Goal: Information Seeking & Learning: Check status

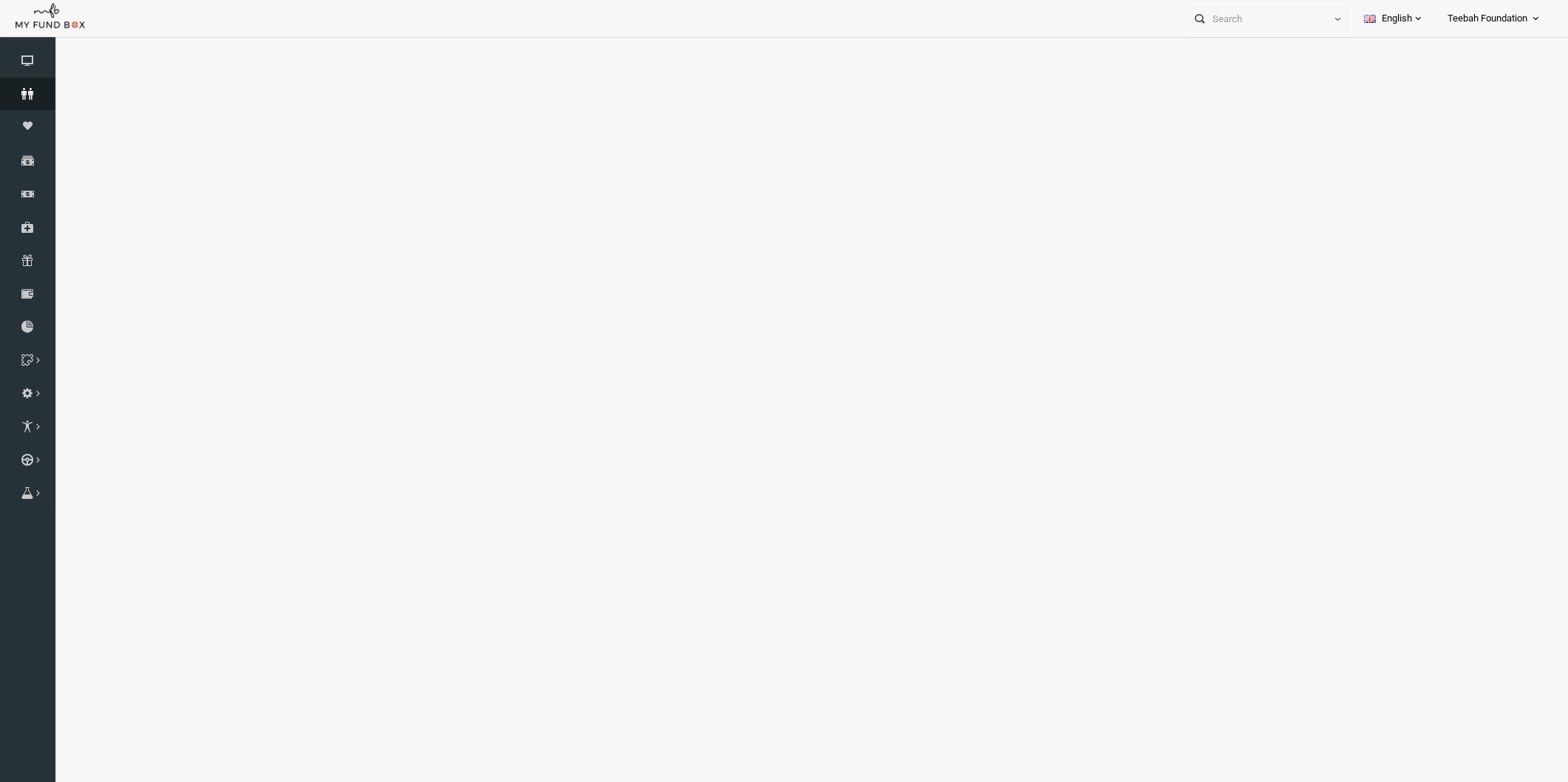
select select "100"
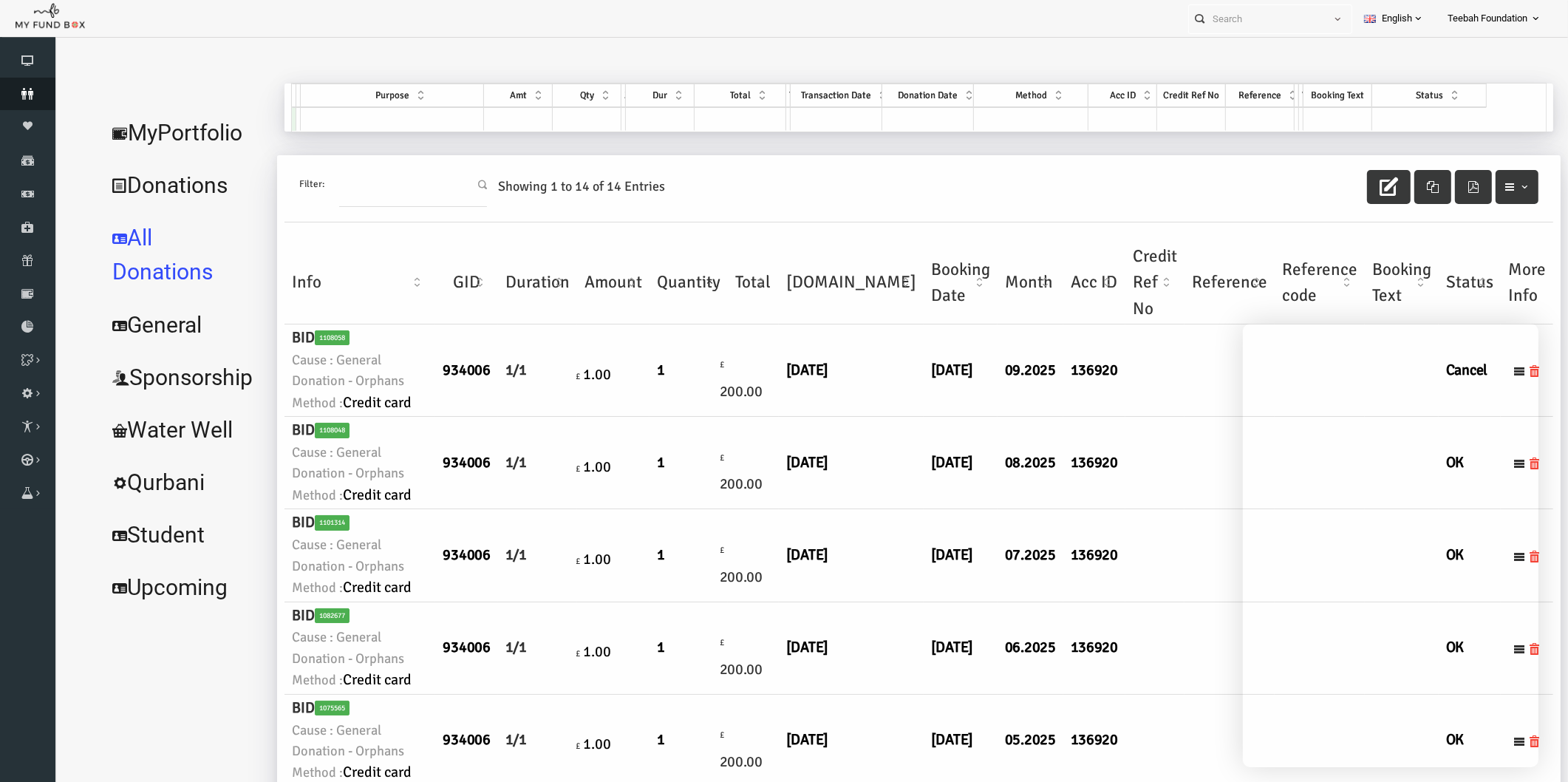
click at [27, 90] on icon at bounding box center [28, 94] width 55 height 12
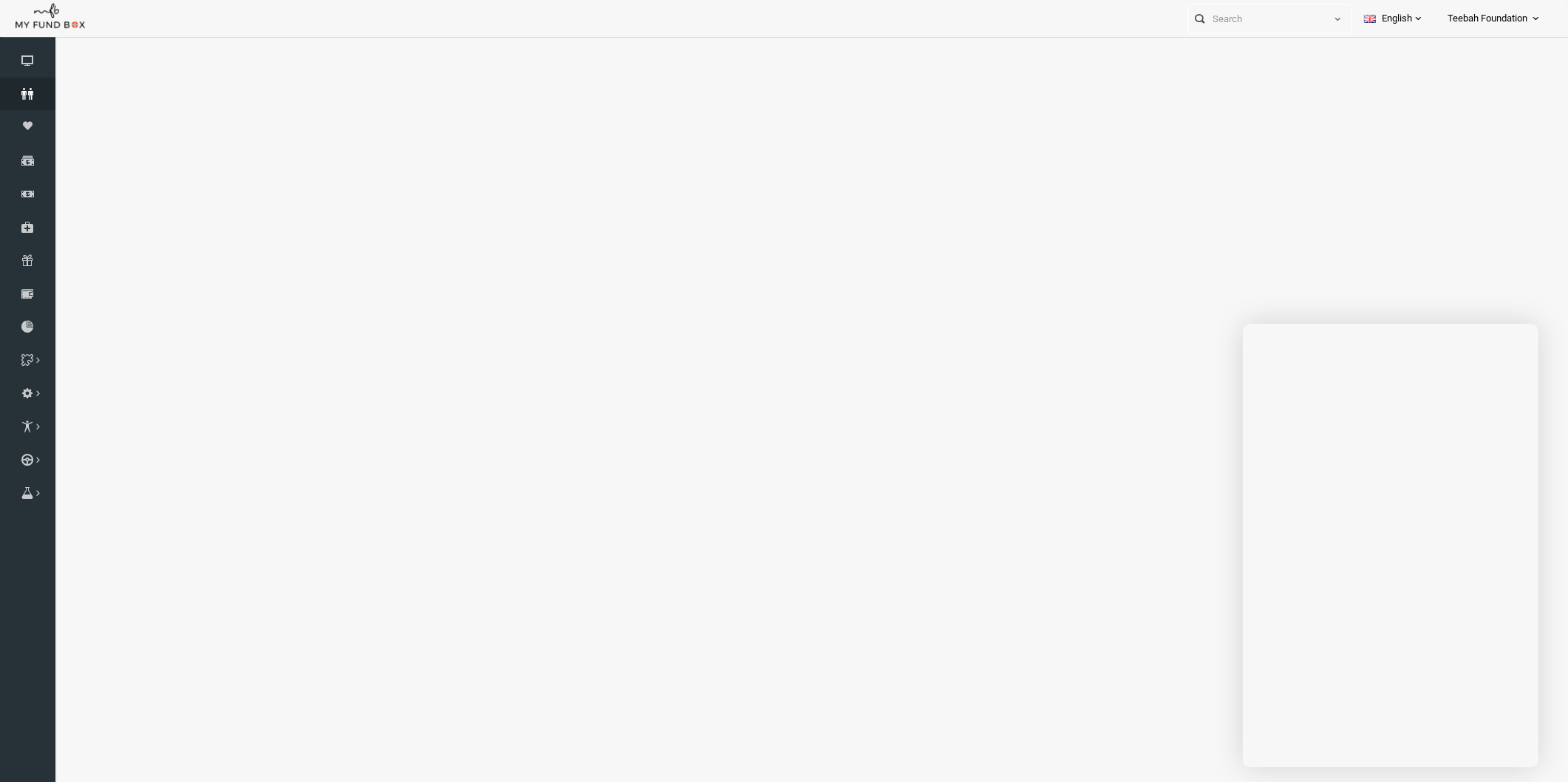
select select "100"
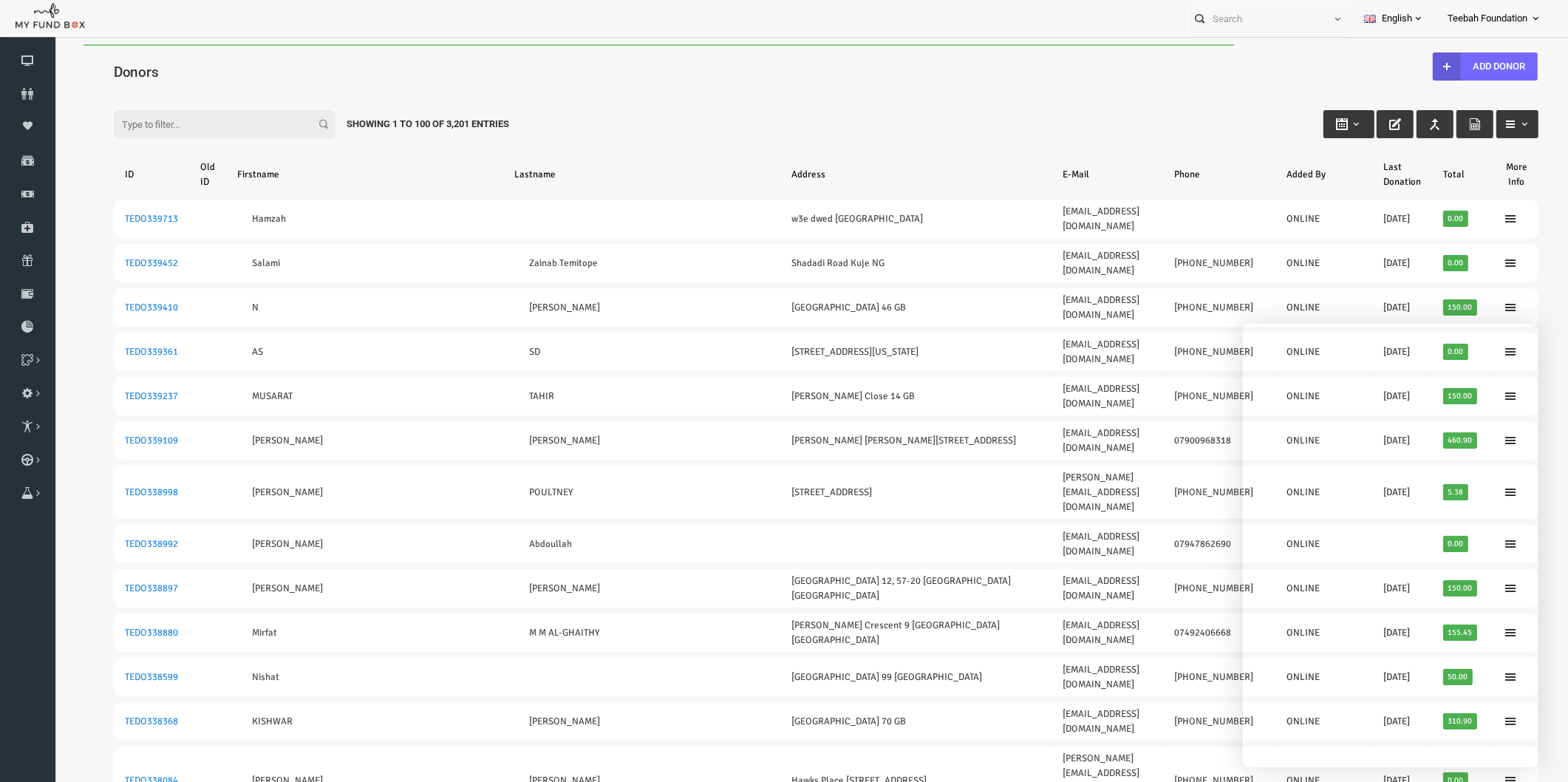
click at [146, 108] on div "Filter: Showing 1 to 100 of 3,201 Entries" at bounding box center [795, 110] width 1454 height 40
click at [144, 125] on input "Filter:" at bounding box center [194, 124] width 222 height 28
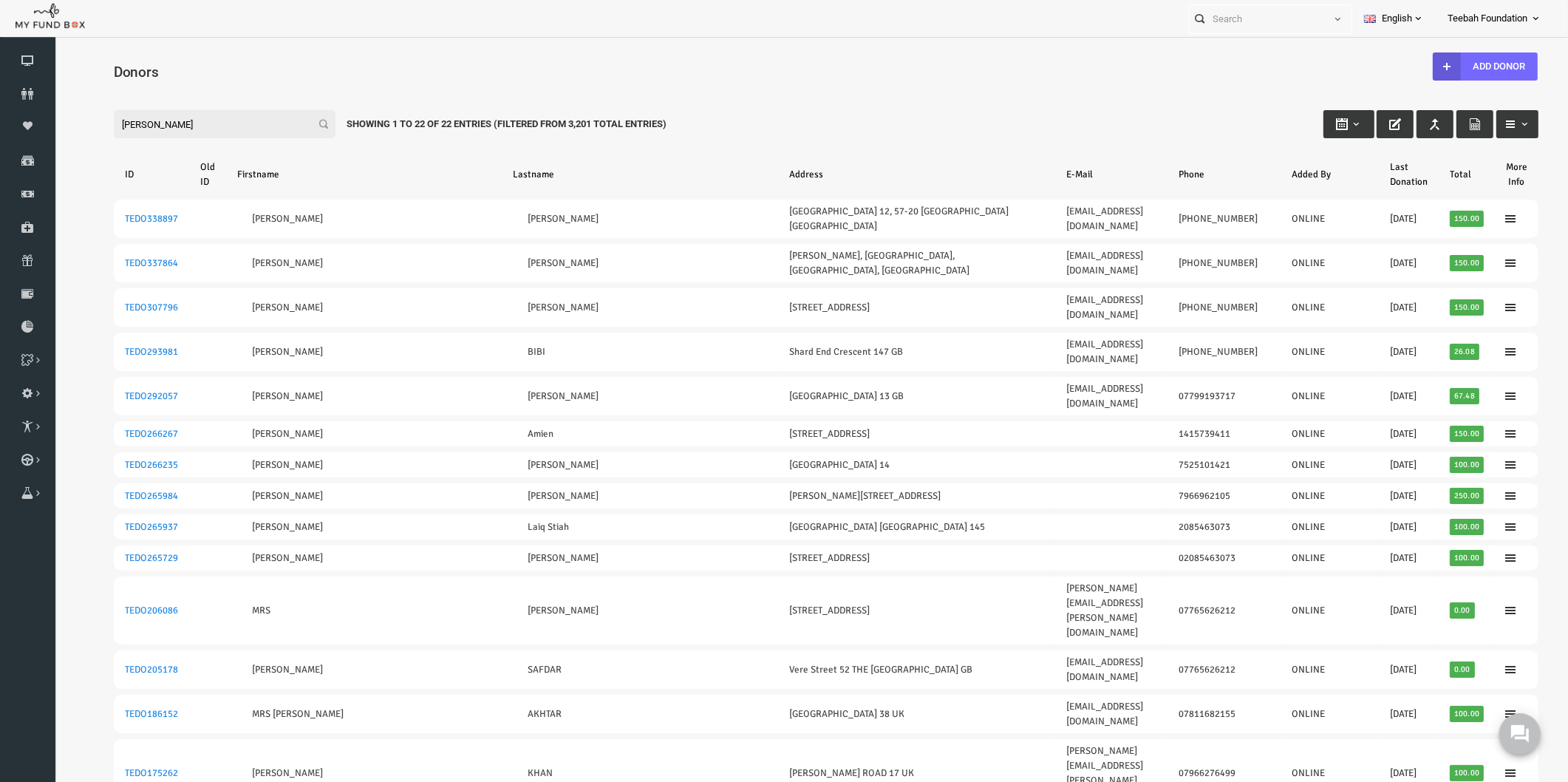
click at [180, 124] on input "[PERSON_NAME]" at bounding box center [194, 124] width 222 height 28
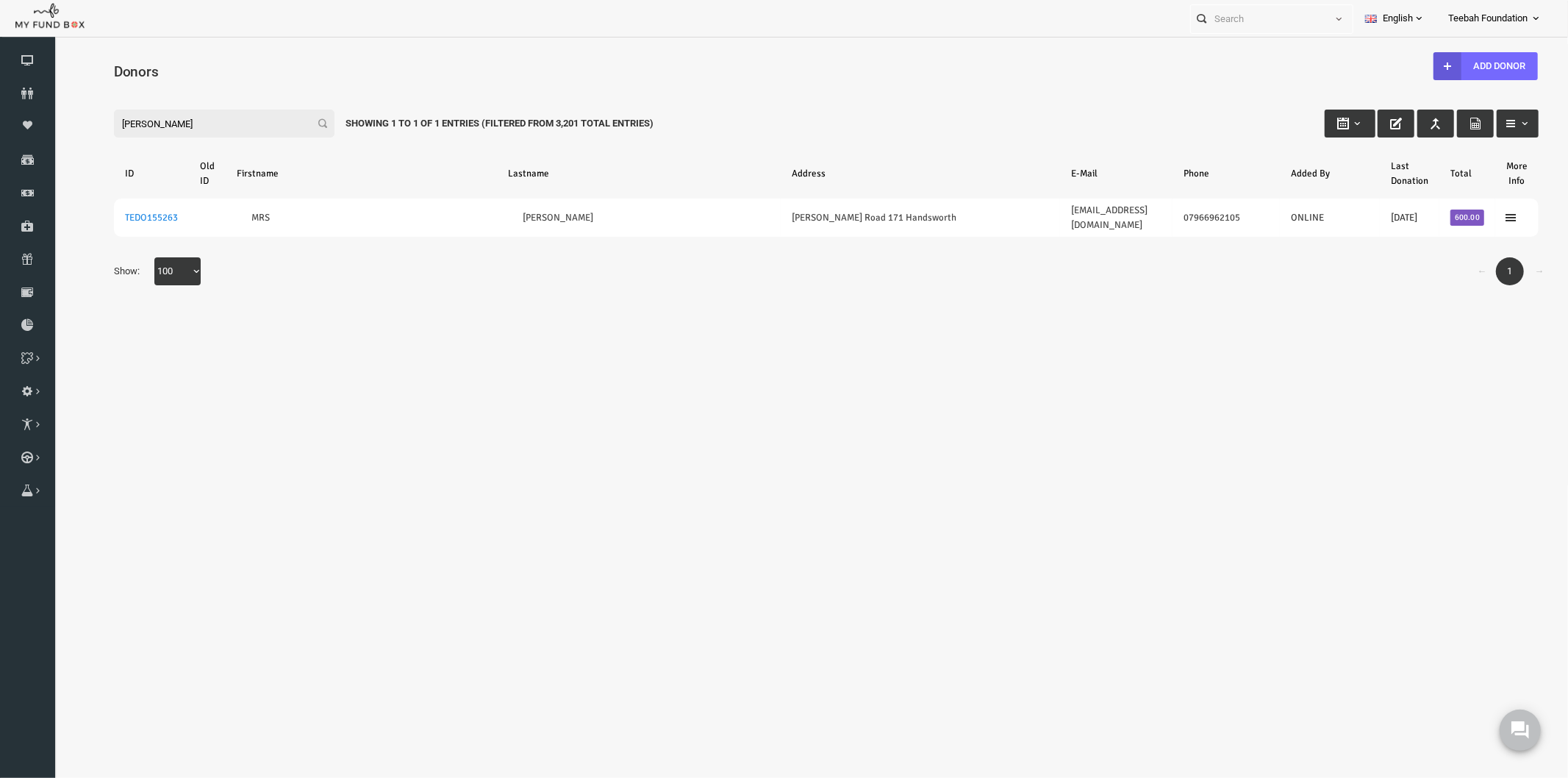
drag, startPoint x: 179, startPoint y: 122, endPoint x: 70, endPoint y: 184, distance: 125.4
click at [54, 140] on html "Donor Not Found Beneficiary Not Found Partner Not Found!!!! Please Fill out thi…" at bounding box center [796, 264] width 1484 height 441
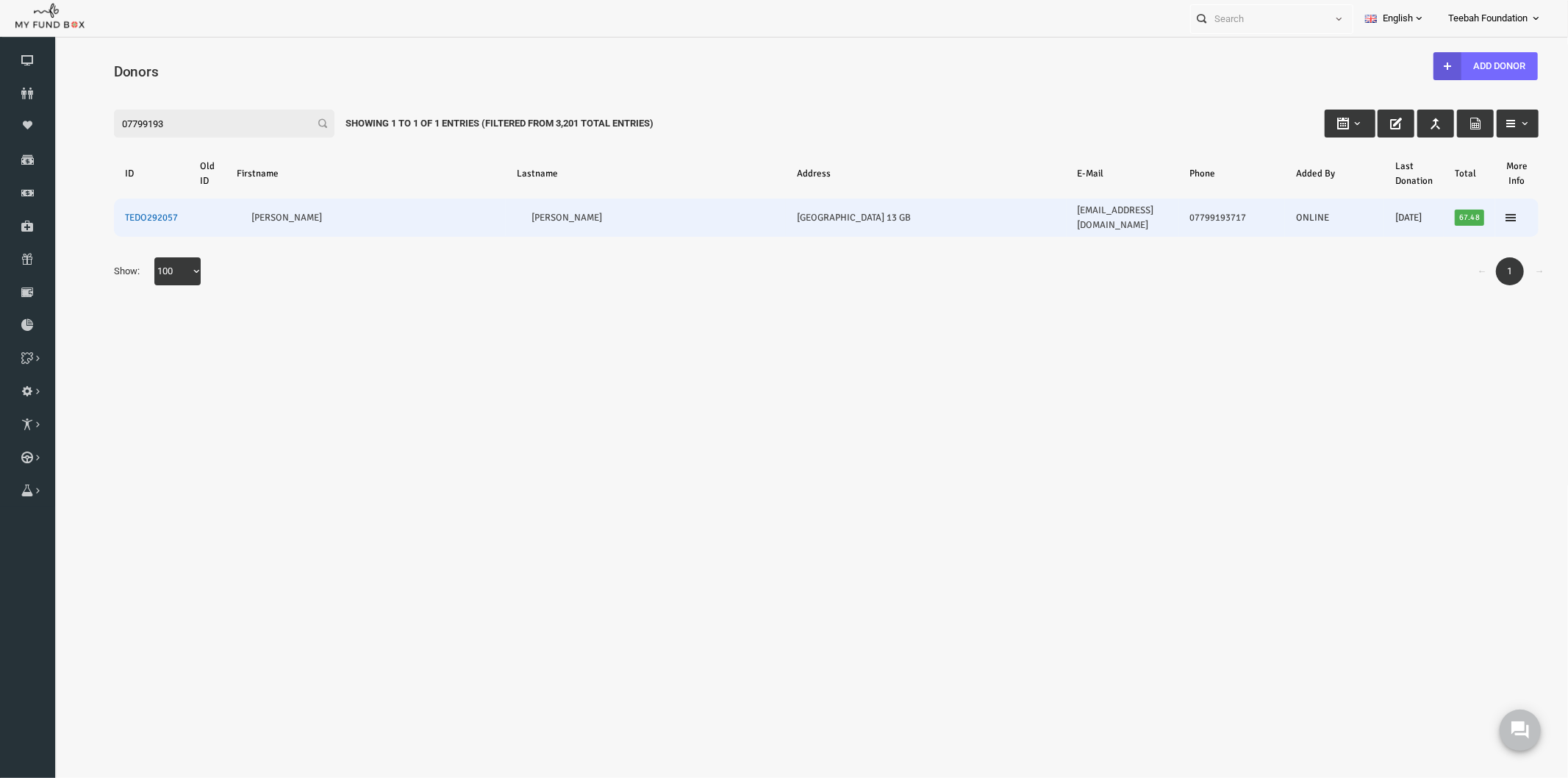
type input "07799193"
click at [124, 214] on link "TEDO292057" at bounding box center [121, 217] width 53 height 12
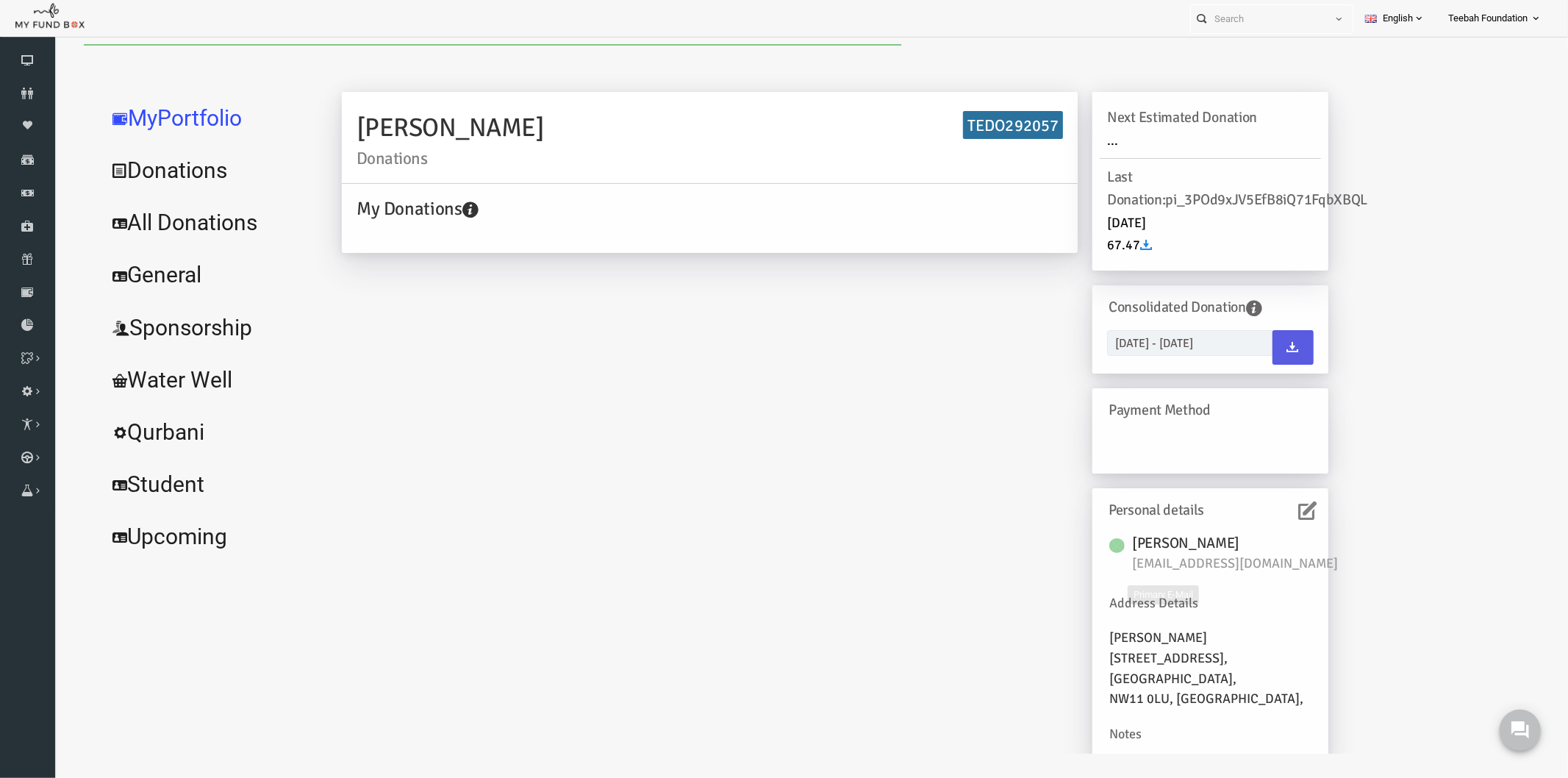
click at [1277, 515] on icon at bounding box center [1278, 510] width 19 height 19
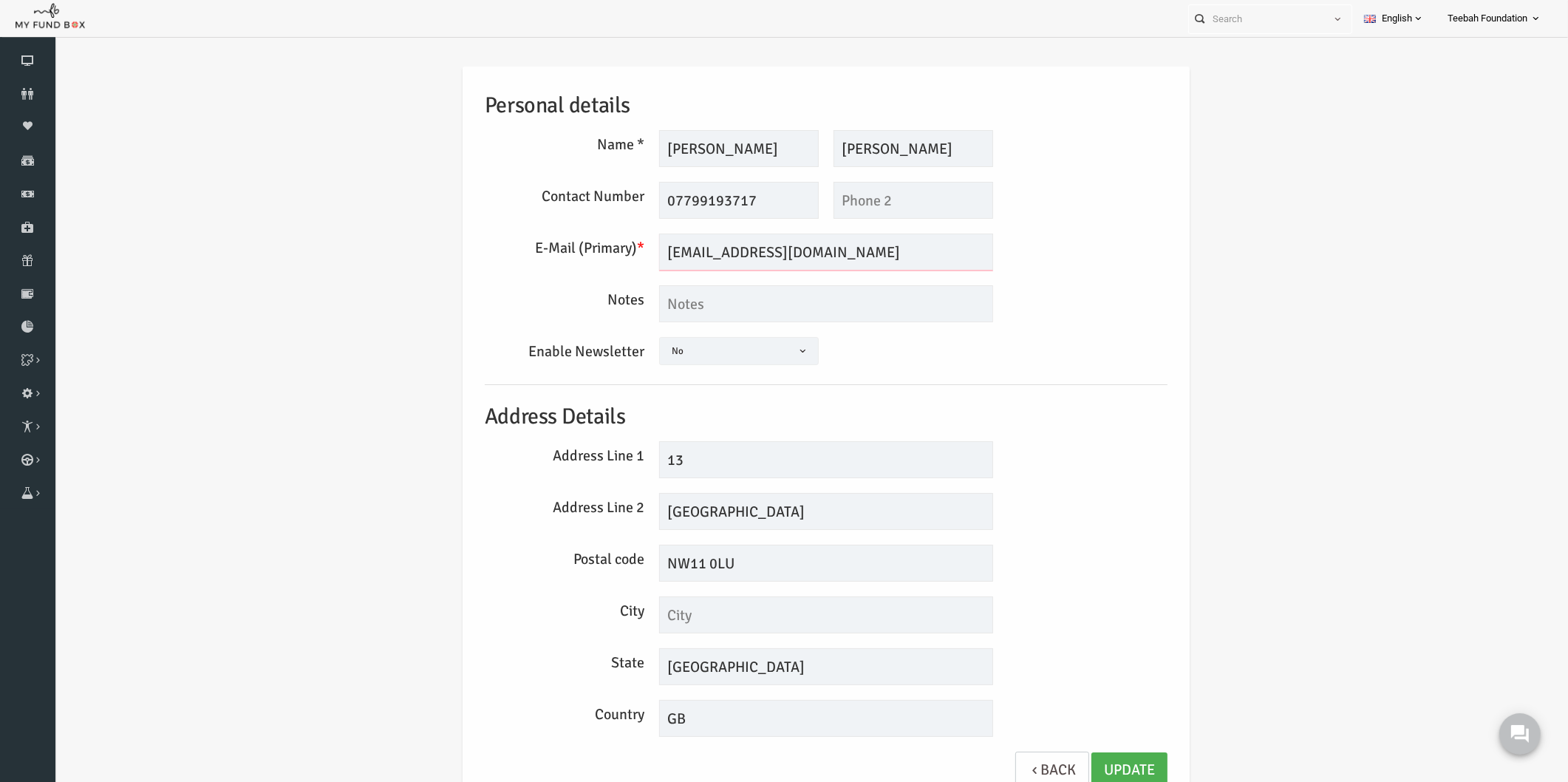
drag, startPoint x: 815, startPoint y: 252, endPoint x: 568, endPoint y: 274, distance: 248.0
click at [568, 274] on div "Personal details Name * [PERSON_NAME] Description allows upto maximum of 255 ch…" at bounding box center [795, 436] width 712 height 738
click at [691, 253] on input "[EMAIL_ADDRESS][DOMAIN_NAME]" at bounding box center [796, 251] width 334 height 37
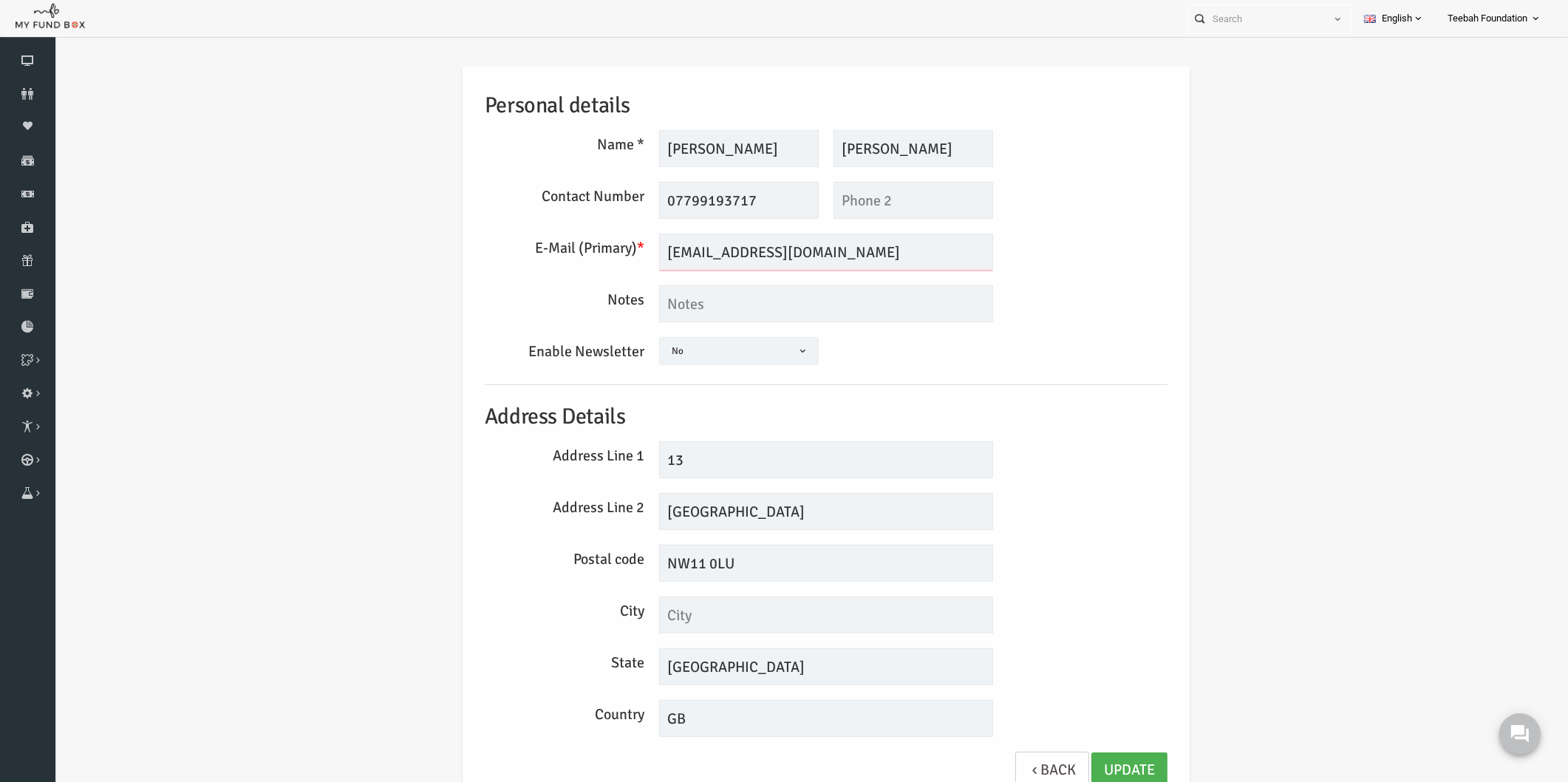
click at [691, 253] on input "[EMAIL_ADDRESS][DOMAIN_NAME]" at bounding box center [796, 251] width 334 height 37
drag, startPoint x: 901, startPoint y: 149, endPoint x: 753, endPoint y: 147, distance: 148.0
click at [753, 147] on div "[PERSON_NAME] Description allows upto maximum of 255 characters. Please Fill ou…" at bounding box center [795, 147] width 349 height 37
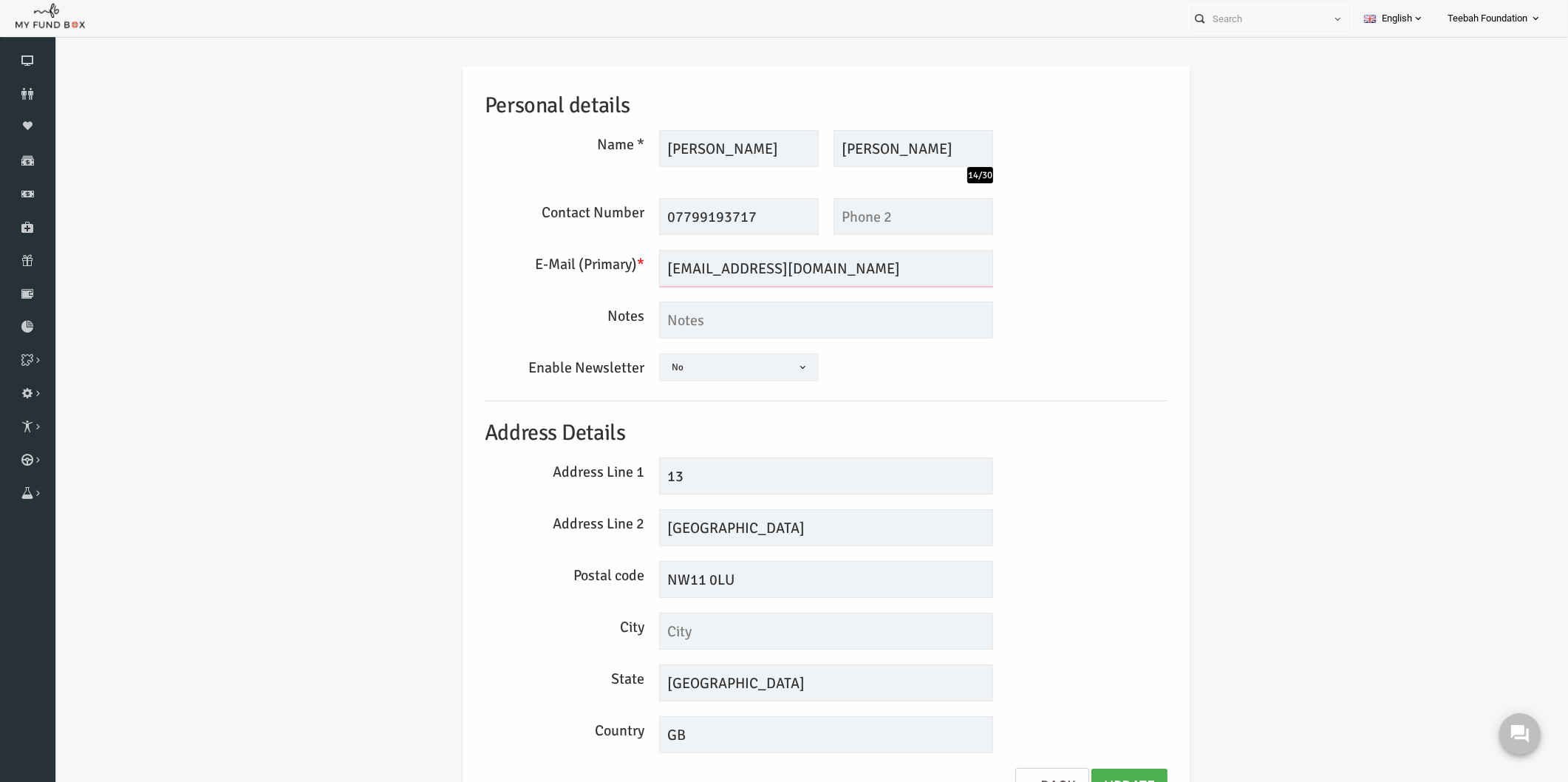
click at [744, 270] on input "[EMAIL_ADDRESS][DOMAIN_NAME]" at bounding box center [796, 268] width 334 height 37
drag, startPoint x: 791, startPoint y: 527, endPoint x: 521, endPoint y: 518, distance: 270.1
click at [521, 518] on div "Address Line 2 [GEOGRAPHIC_DATA]" at bounding box center [795, 528] width 697 height 37
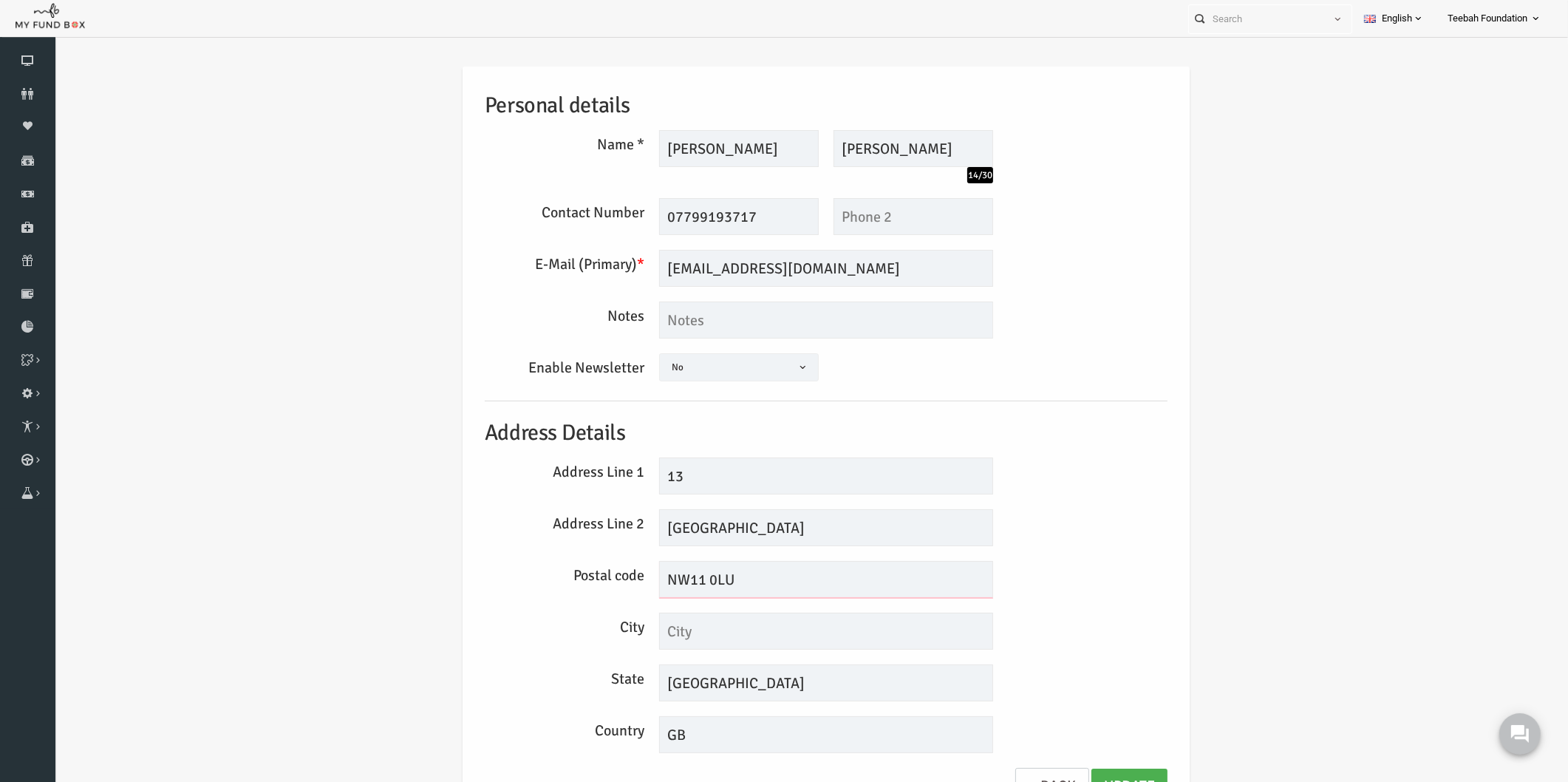
drag, startPoint x: 721, startPoint y: 580, endPoint x: 545, endPoint y: 574, distance: 176.1
click at [545, 574] on div "Postal code NW11 0LU" at bounding box center [795, 579] width 697 height 37
click at [1523, 745] on button at bounding box center [1520, 733] width 45 height 45
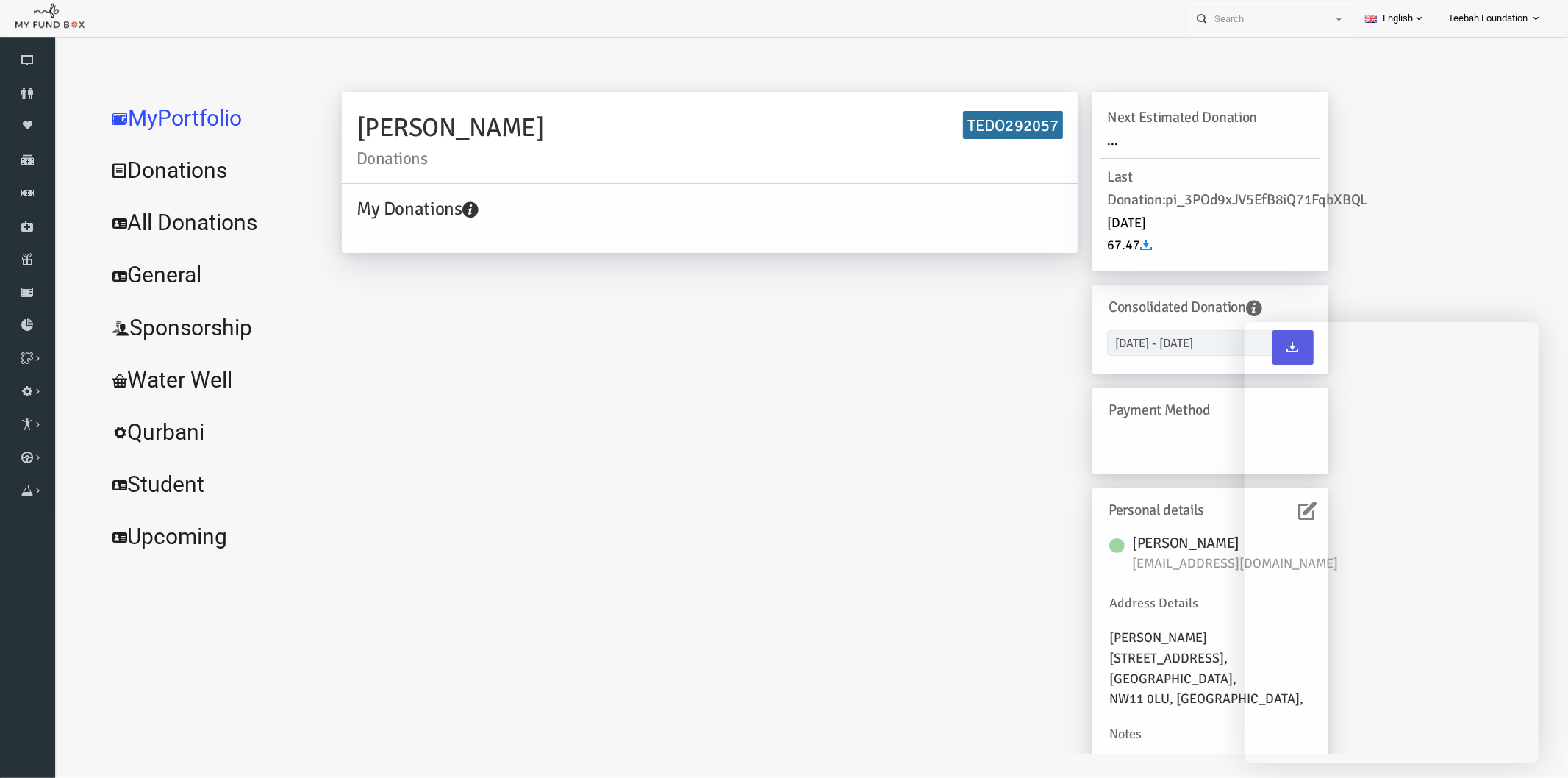
click at [969, 120] on h6 "TEDO292057" at bounding box center [982, 124] width 100 height 29
copy h6 "TEDO292057"
click at [109, 225] on link "All Donations" at bounding box center [178, 223] width 220 height 53
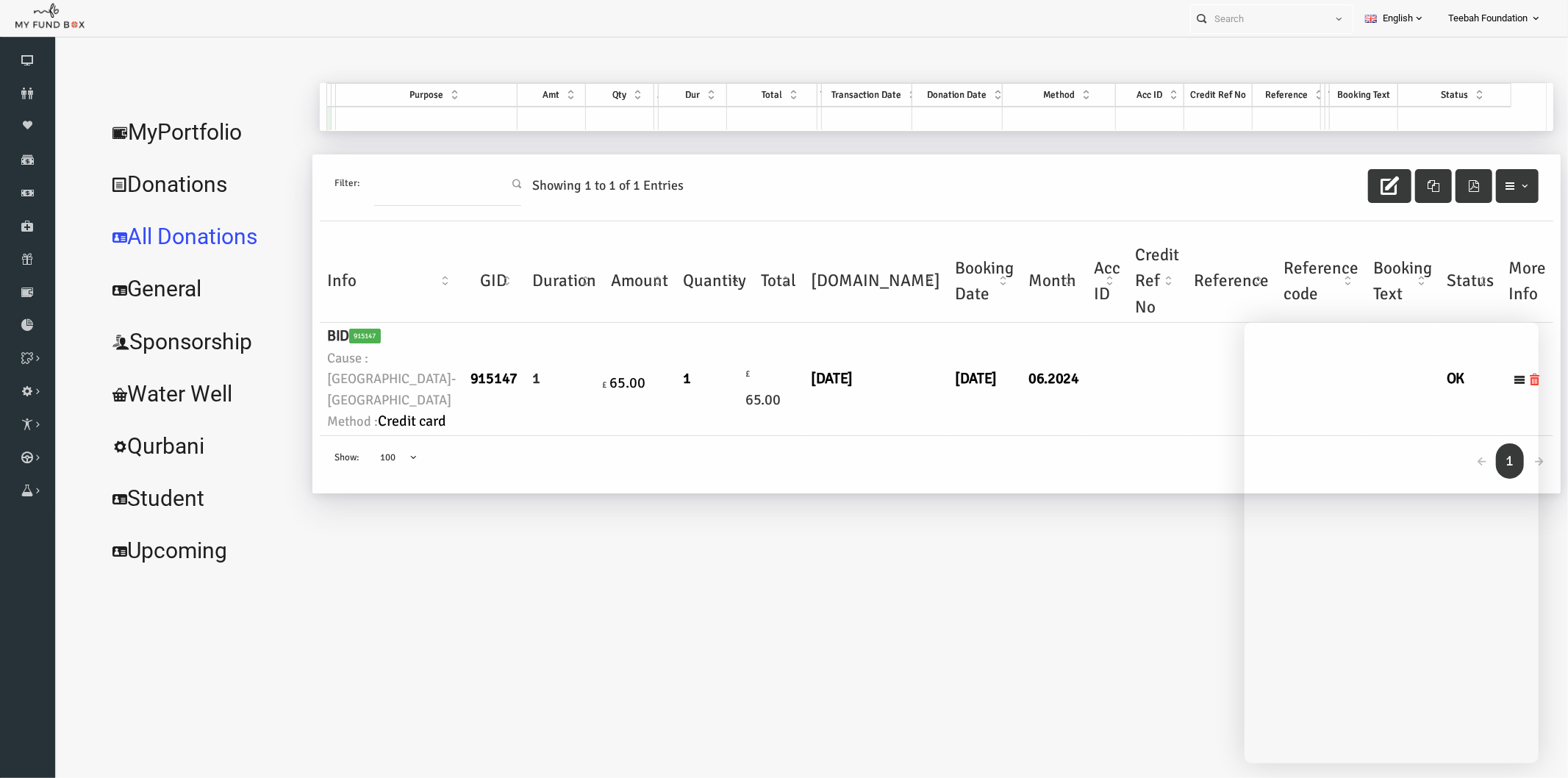
click at [835, 493] on div "← 1 → Show: 10 25 50 100 100" at bounding box center [907, 464] width 1234 height 58
click at [214, 162] on link "Donations" at bounding box center [170, 184] width 206 height 53
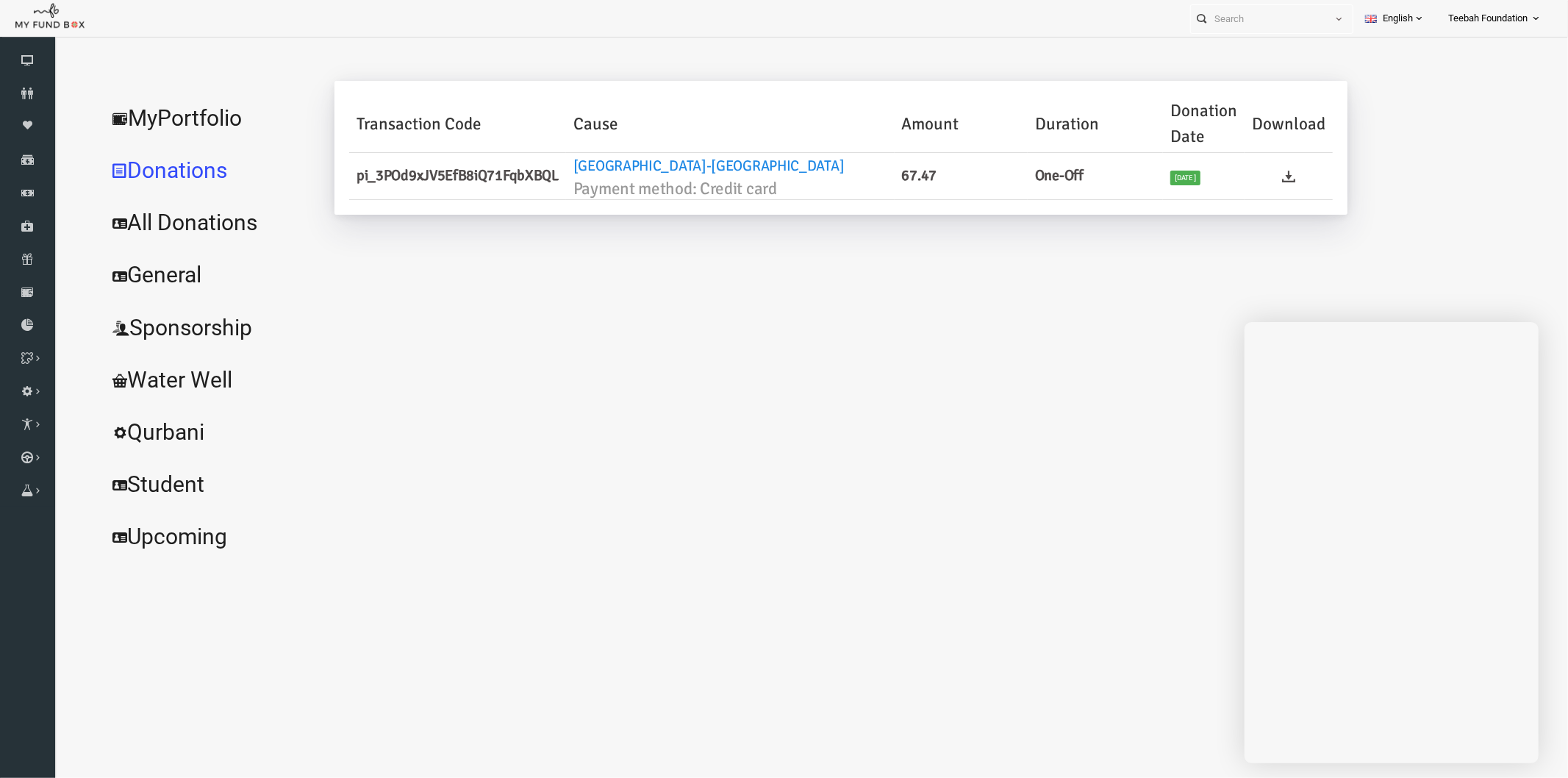
click at [190, 125] on link "MyPortfolio" at bounding box center [178, 118] width 220 height 53
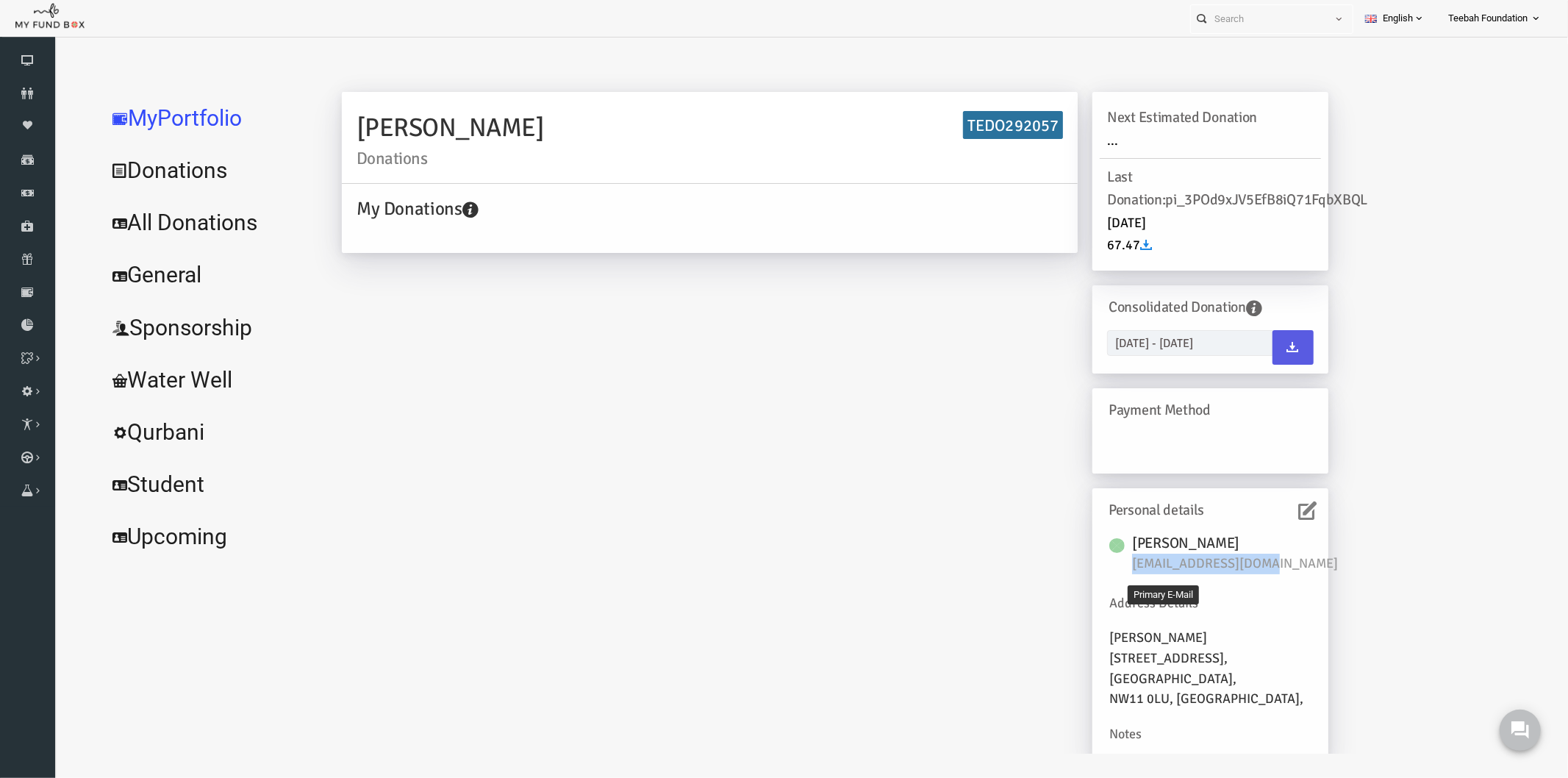
drag, startPoint x: 1235, startPoint y: 565, endPoint x: 1099, endPoint y: 562, distance: 136.0
click at [1101, 562] on span "[EMAIL_ADDRESS][DOMAIN_NAME]" at bounding box center [1212, 563] width 220 height 21
copy span "[EMAIL_ADDRESS][DOMAIN_NAME]"
click at [873, 306] on div "[PERSON_NAME] Sheikh Donations TEDO292057 My Donations Get free account credit …" at bounding box center [804, 433] width 1016 height 684
click at [17, 83] on link "Donors" at bounding box center [28, 93] width 55 height 32
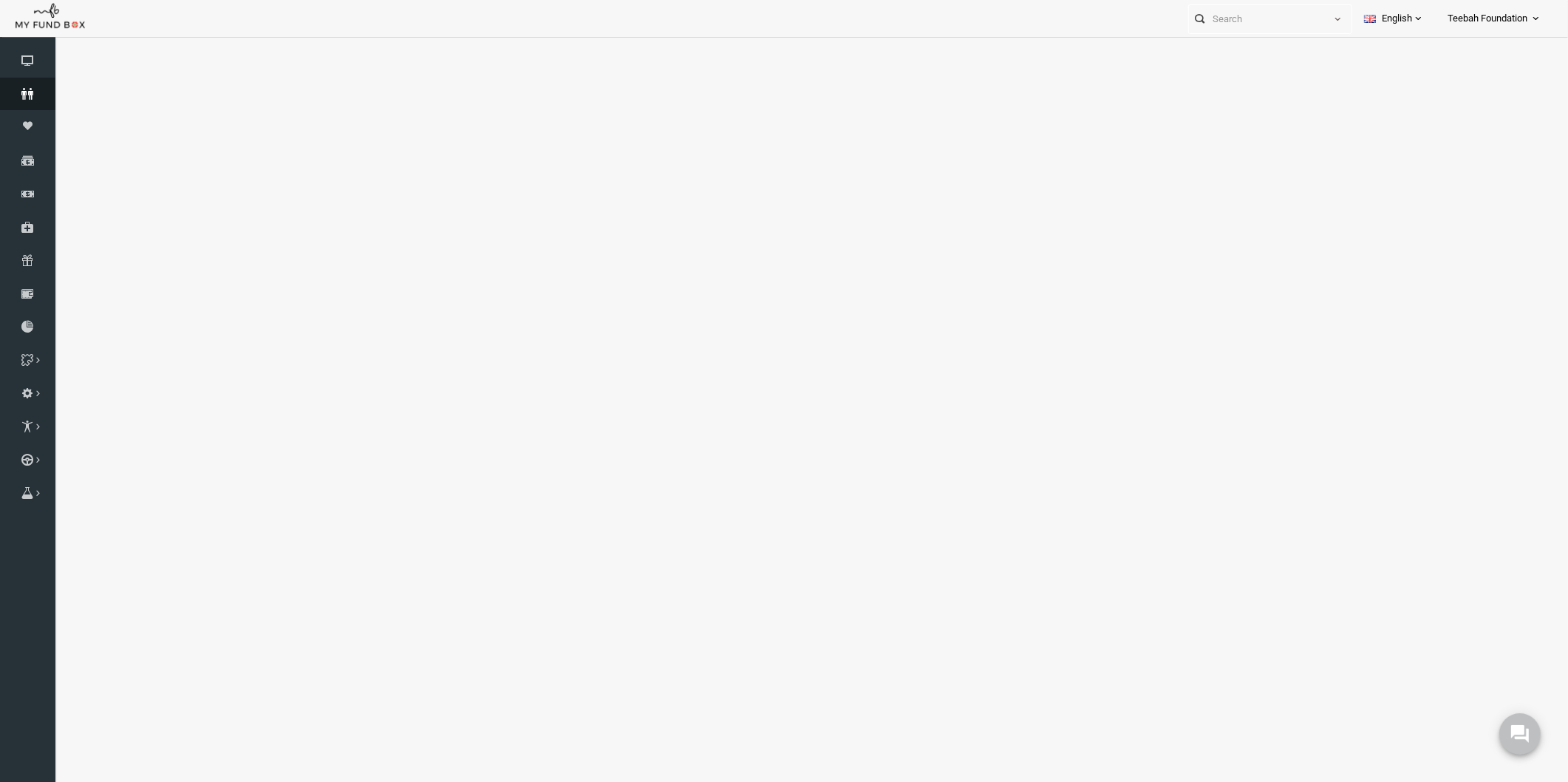
select select "100"
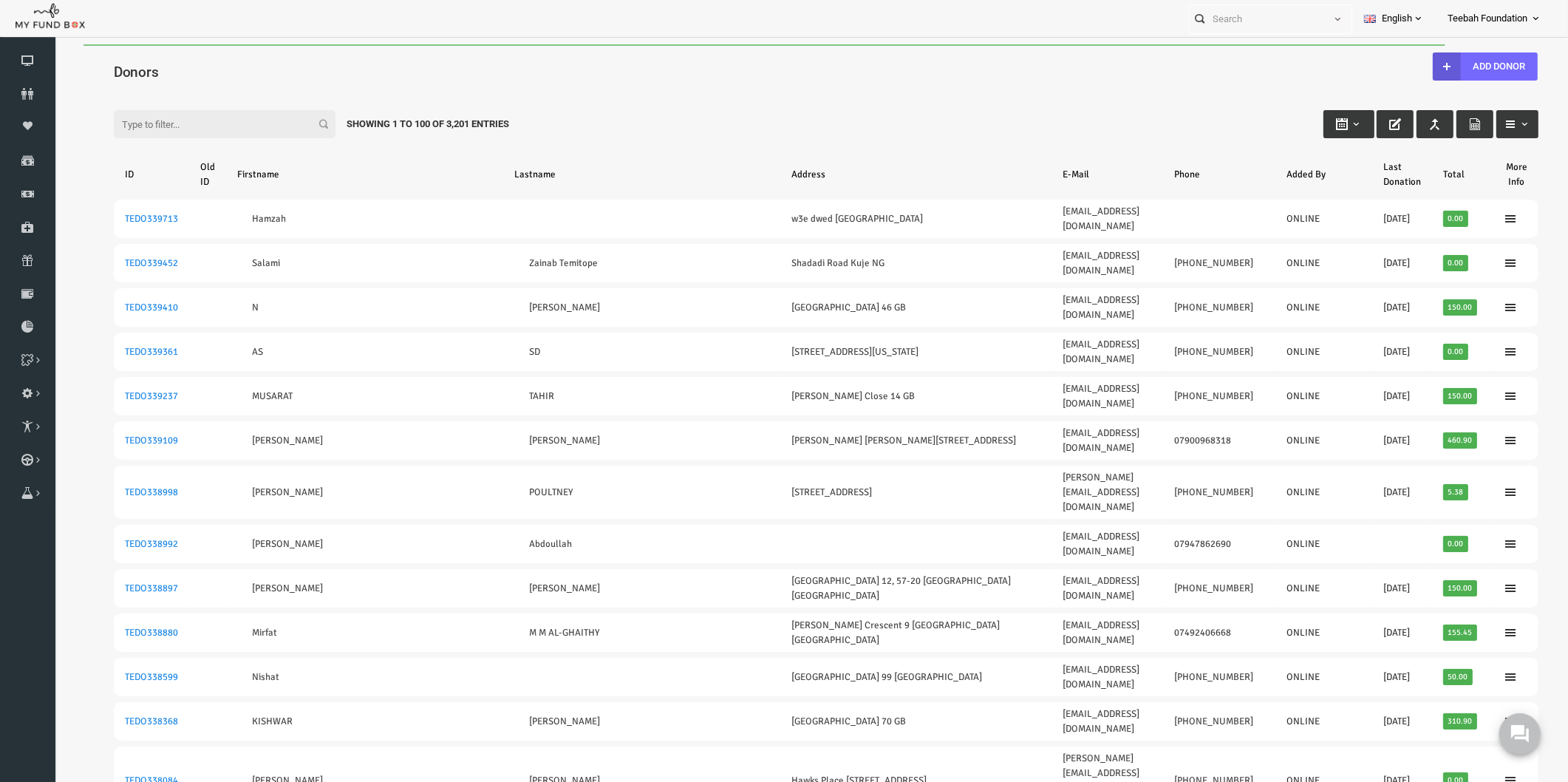
click at [111, 127] on input "Filter:" at bounding box center [194, 124] width 222 height 28
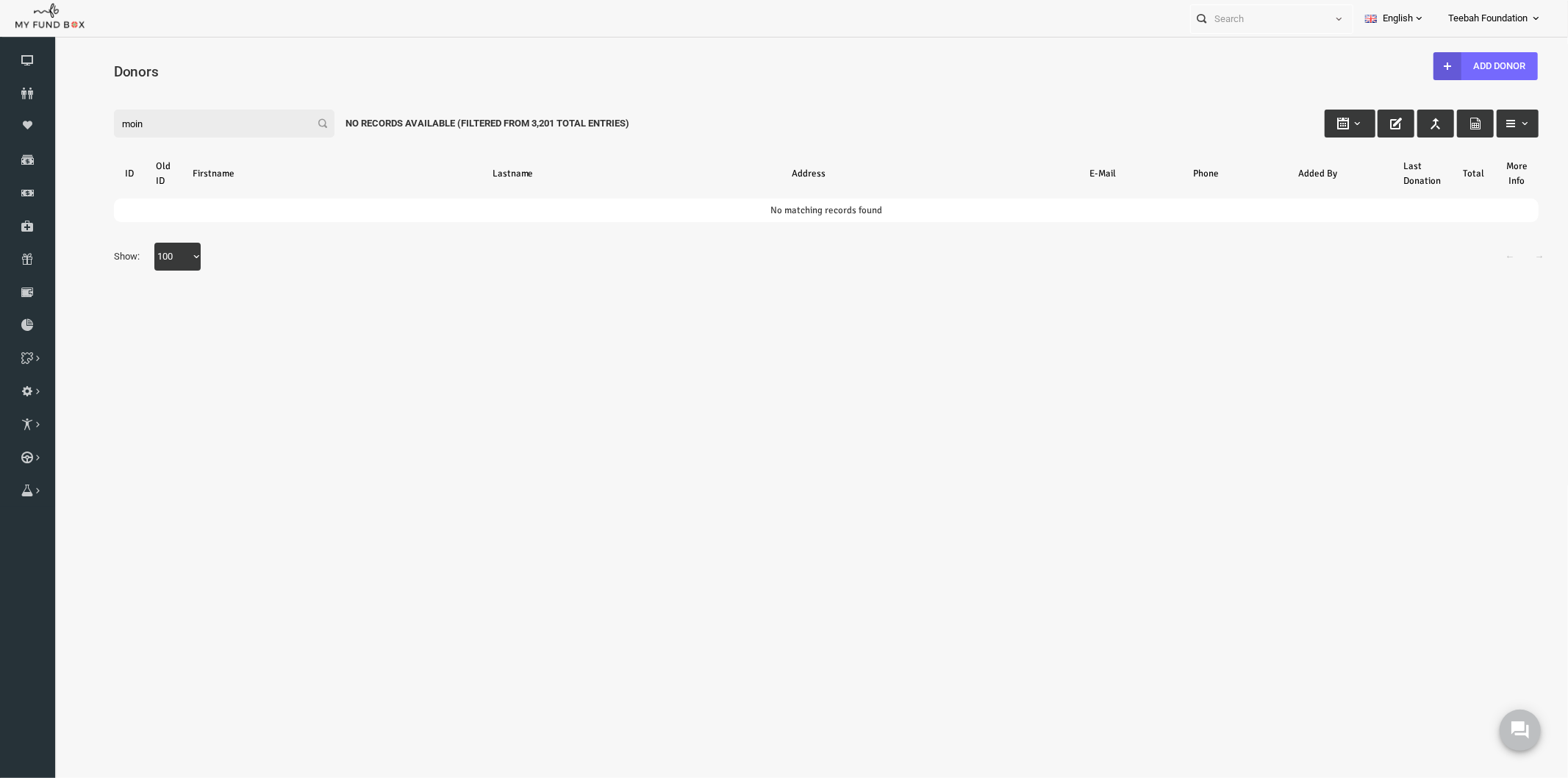
drag, startPoint x: 127, startPoint y: 120, endPoint x: 59, endPoint y: 115, distance: 68.2
click at [59, 115] on div "Search: By ID: Note :ID should be atleast 5 digits By Name: Note :Name should b…" at bounding box center [796, 186] width 1484 height 226
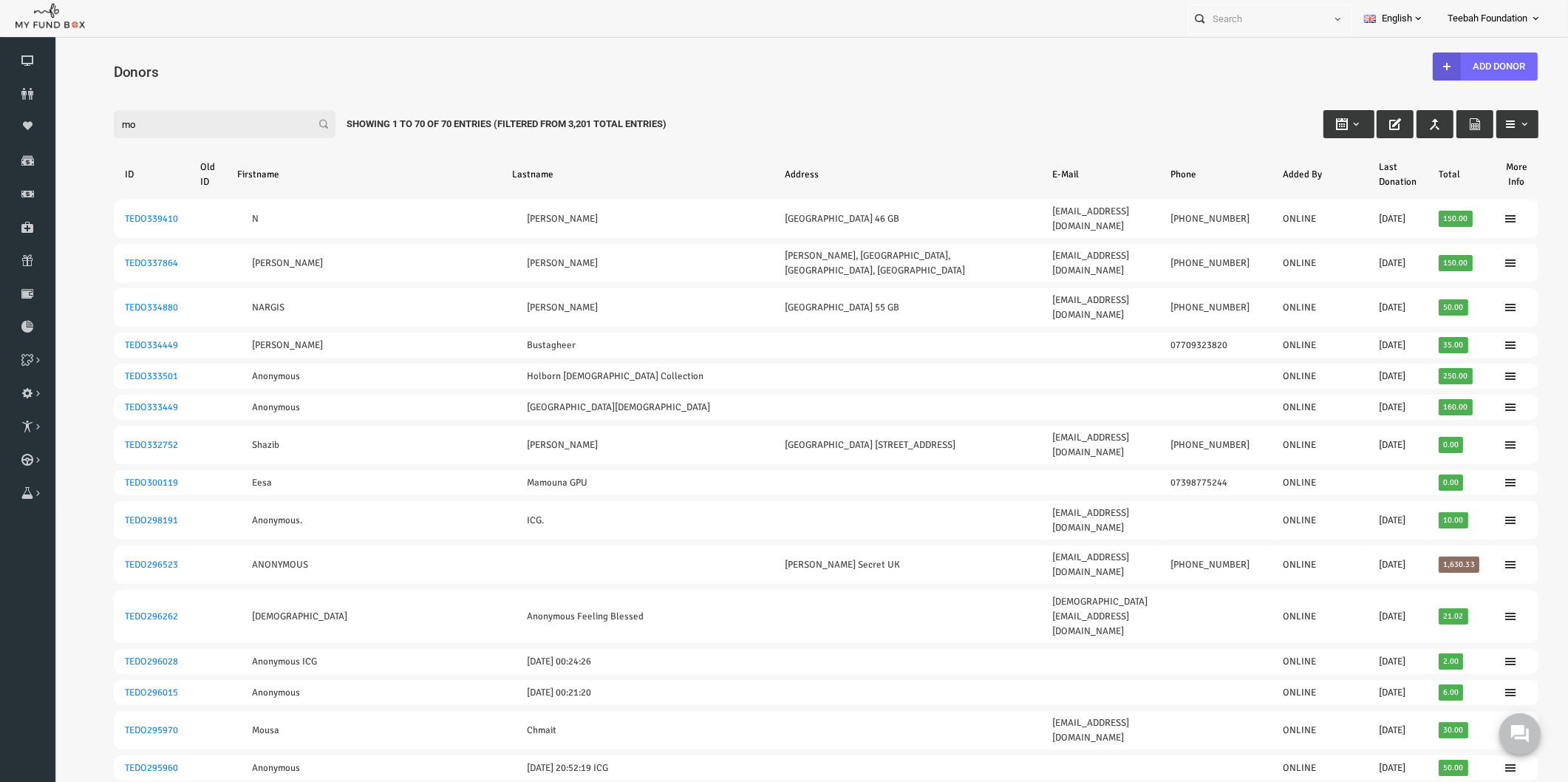
type input "m"
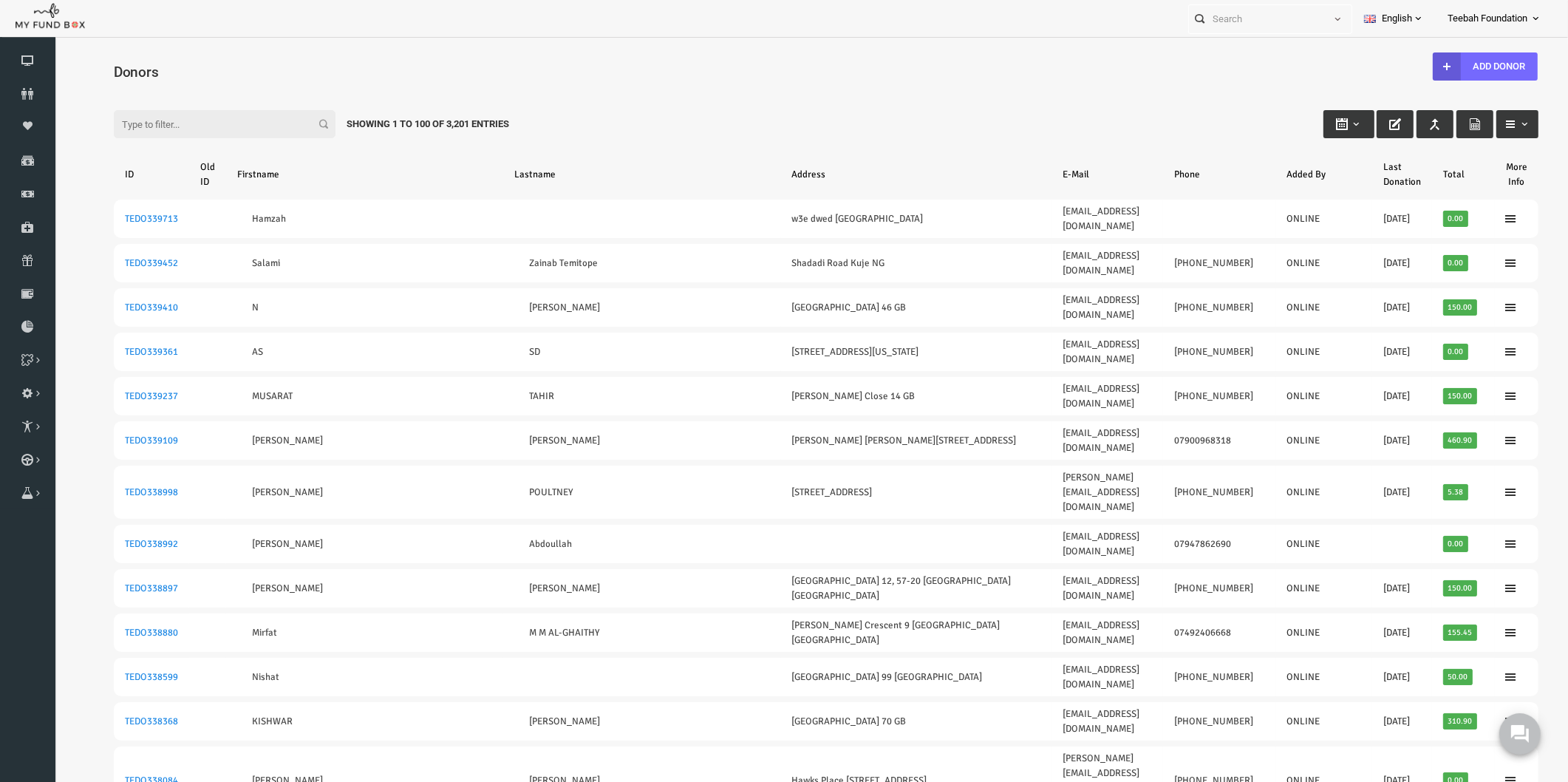
drag, startPoint x: 210, startPoint y: 119, endPoint x: 0, endPoint y: 122, distance: 210.0
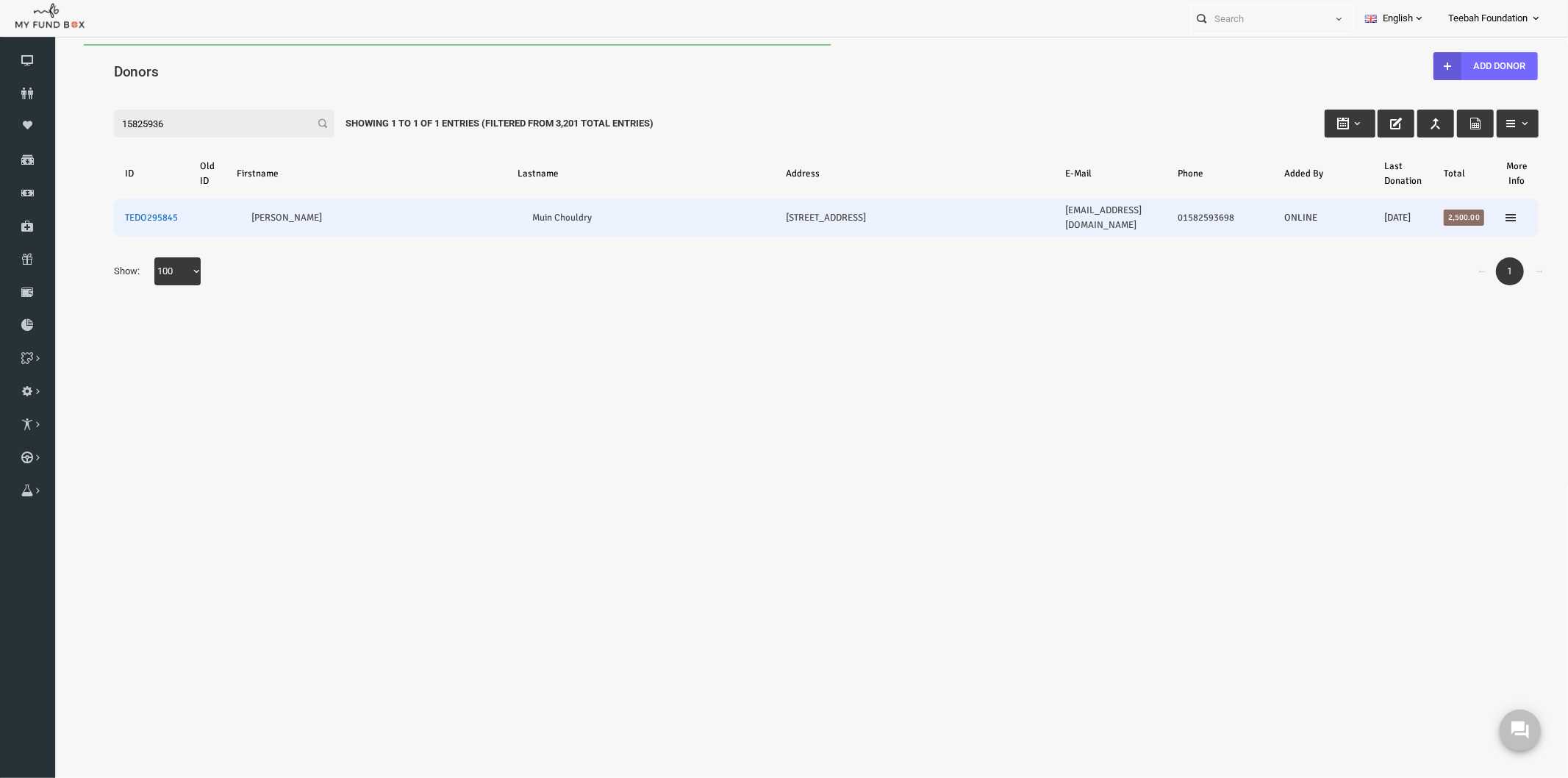
type input "15825936"
click at [121, 211] on link "TEDO295845" at bounding box center [121, 217] width 53 height 12
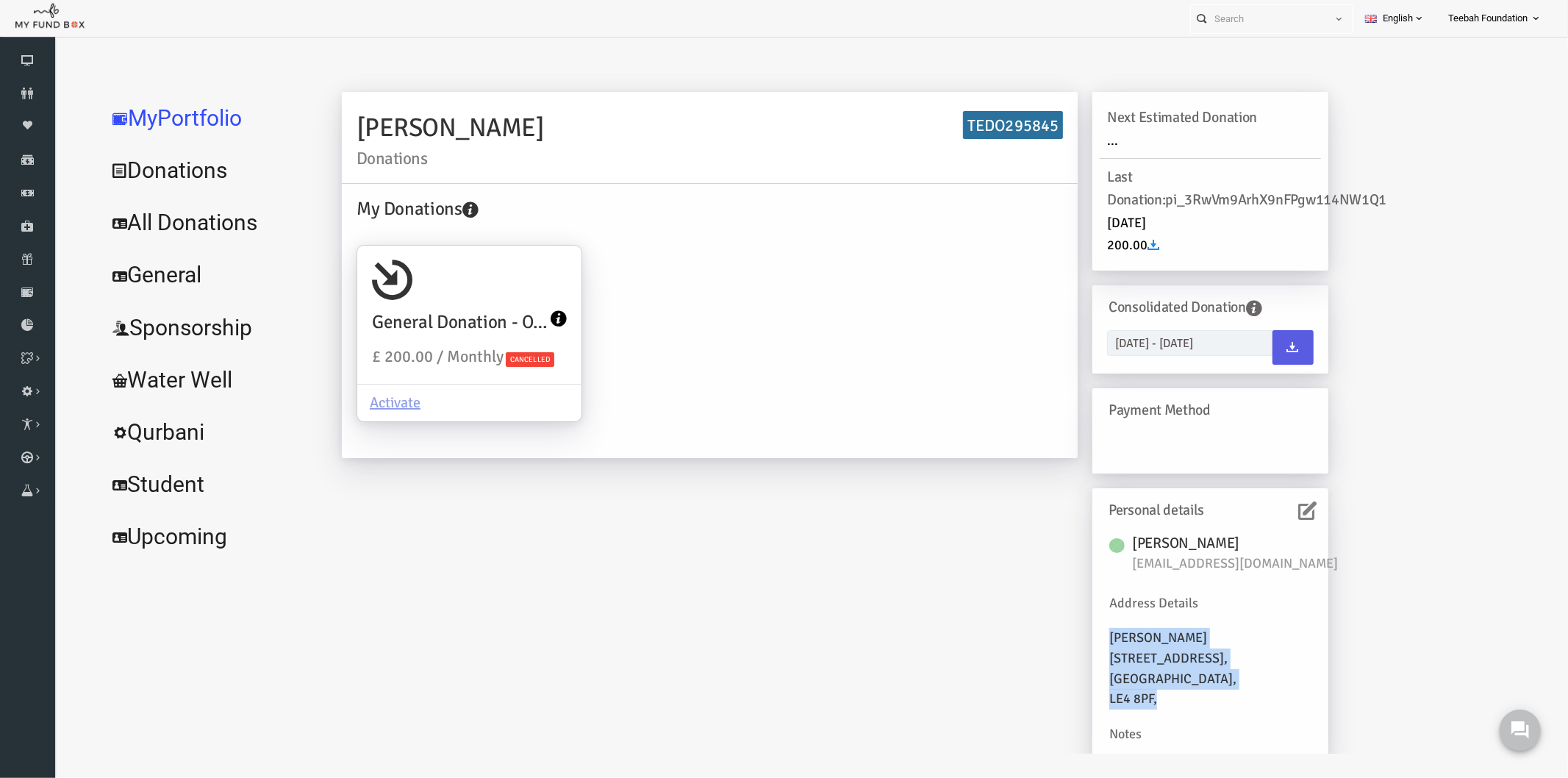
drag, startPoint x: 1126, startPoint y: 674, endPoint x: 1071, endPoint y: 642, distance: 63.6
click at [1071, 642] on div "[PERSON_NAME] [EMAIL_ADDRESS][DOMAIN_NAME] Address Details [PERSON_NAME] [STREE…" at bounding box center [1179, 639] width 220 height 230
copy div "[PERSON_NAME] [STREET_ADDRESS],"
click at [638, 571] on div "[PERSON_NAME] Donations TEDO295845 My Donations General Donation - Orphans £ 20…" at bounding box center [804, 433] width 1016 height 684
click at [510, 568] on div "[PERSON_NAME] Donations TEDO295845 My Donations General Donation - Orphans £ 20…" at bounding box center [804, 433] width 1016 height 684
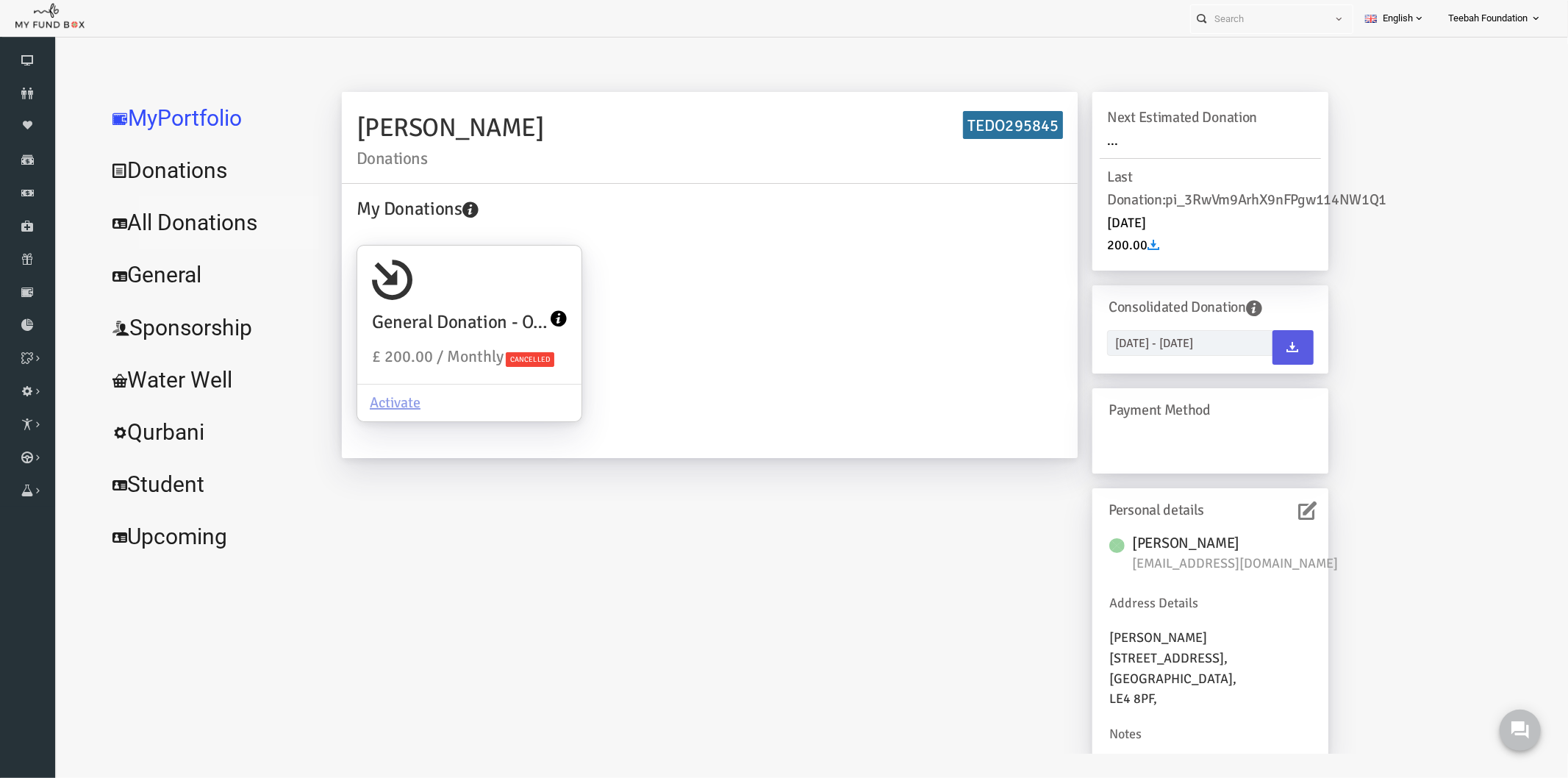
click at [145, 211] on link "All Donations" at bounding box center [178, 223] width 220 height 53
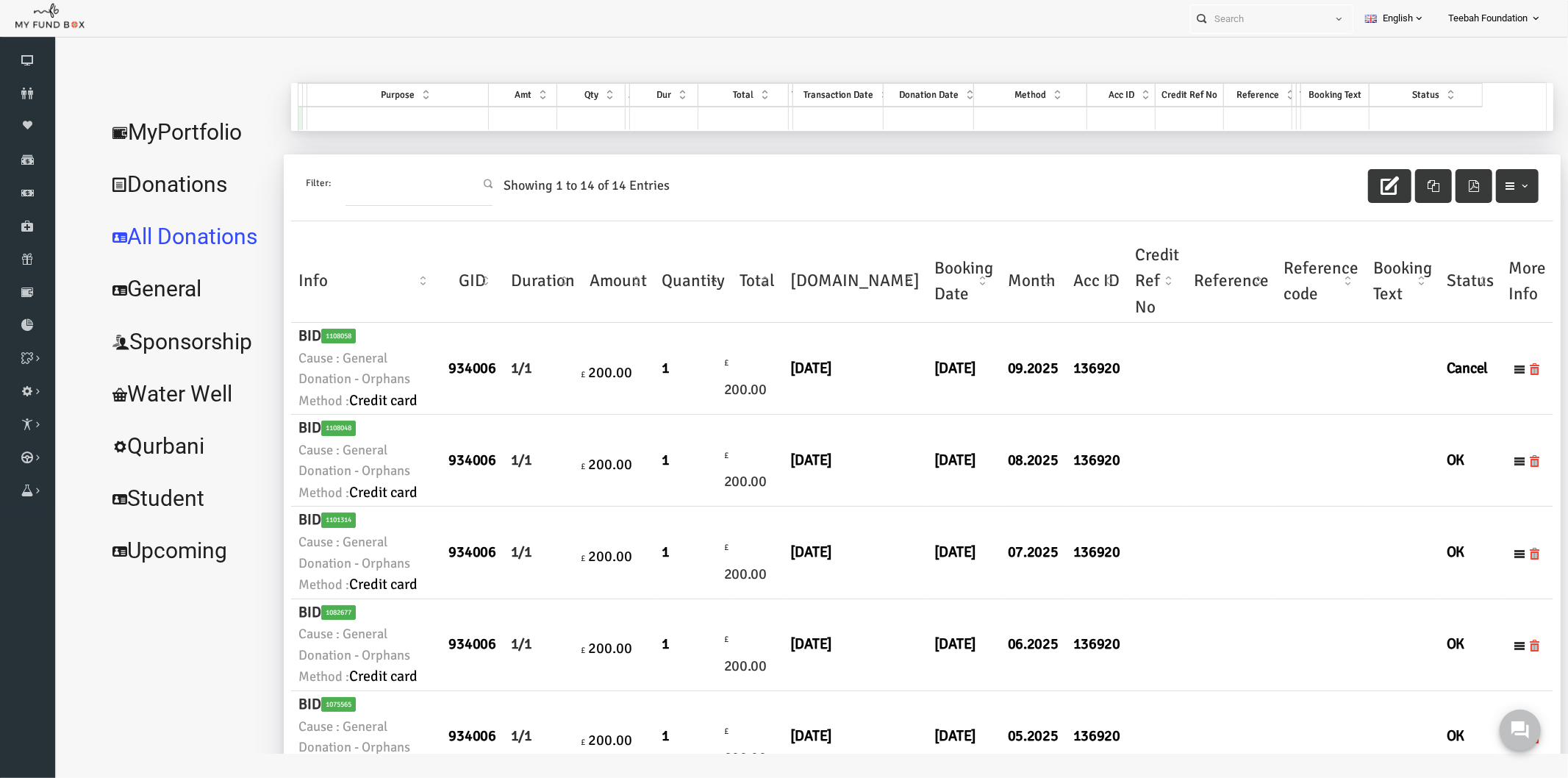
click at [164, 132] on link "MyPortfolio" at bounding box center [157, 132] width 177 height 53
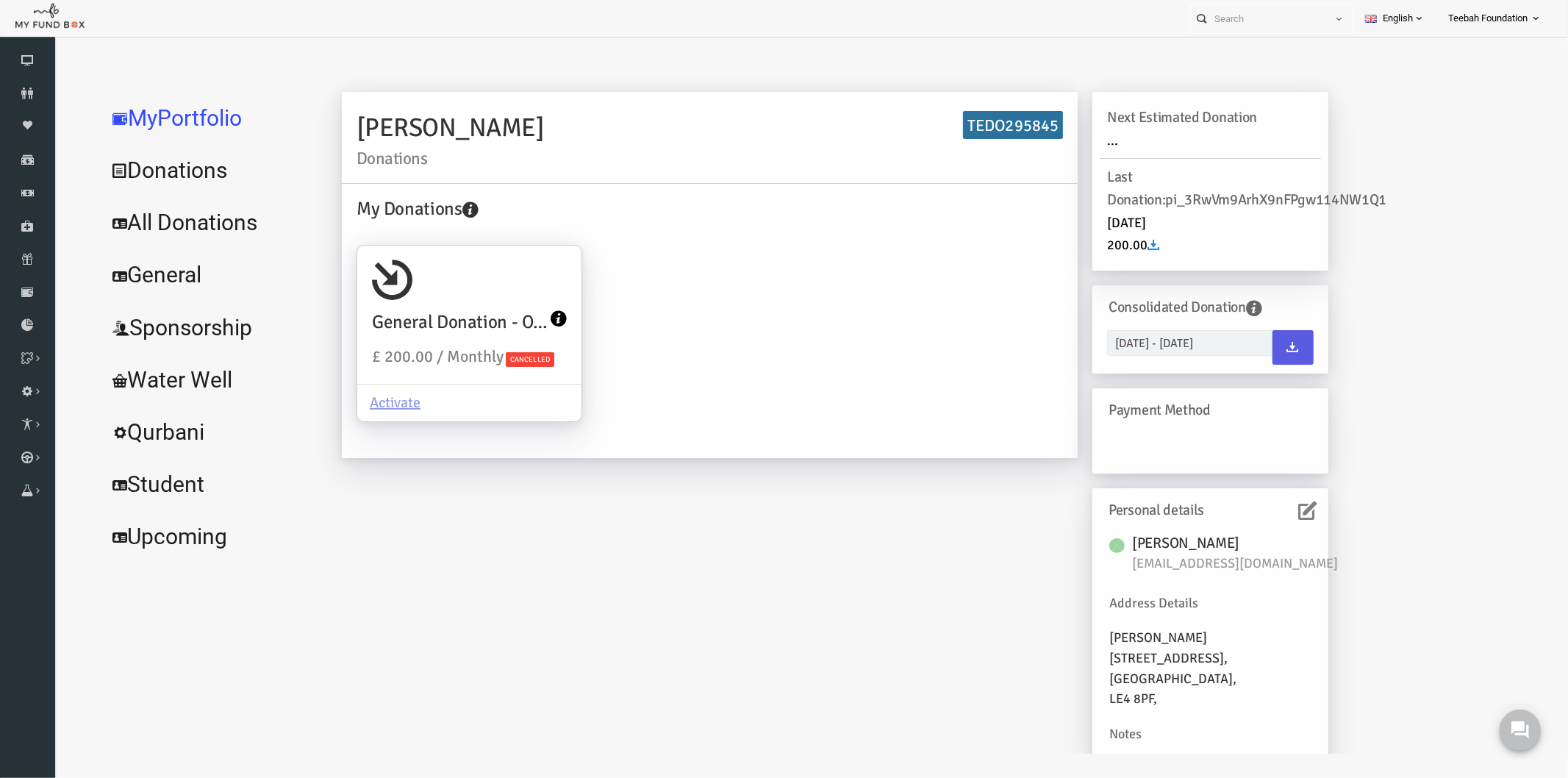
click at [1272, 507] on icon at bounding box center [1278, 510] width 19 height 19
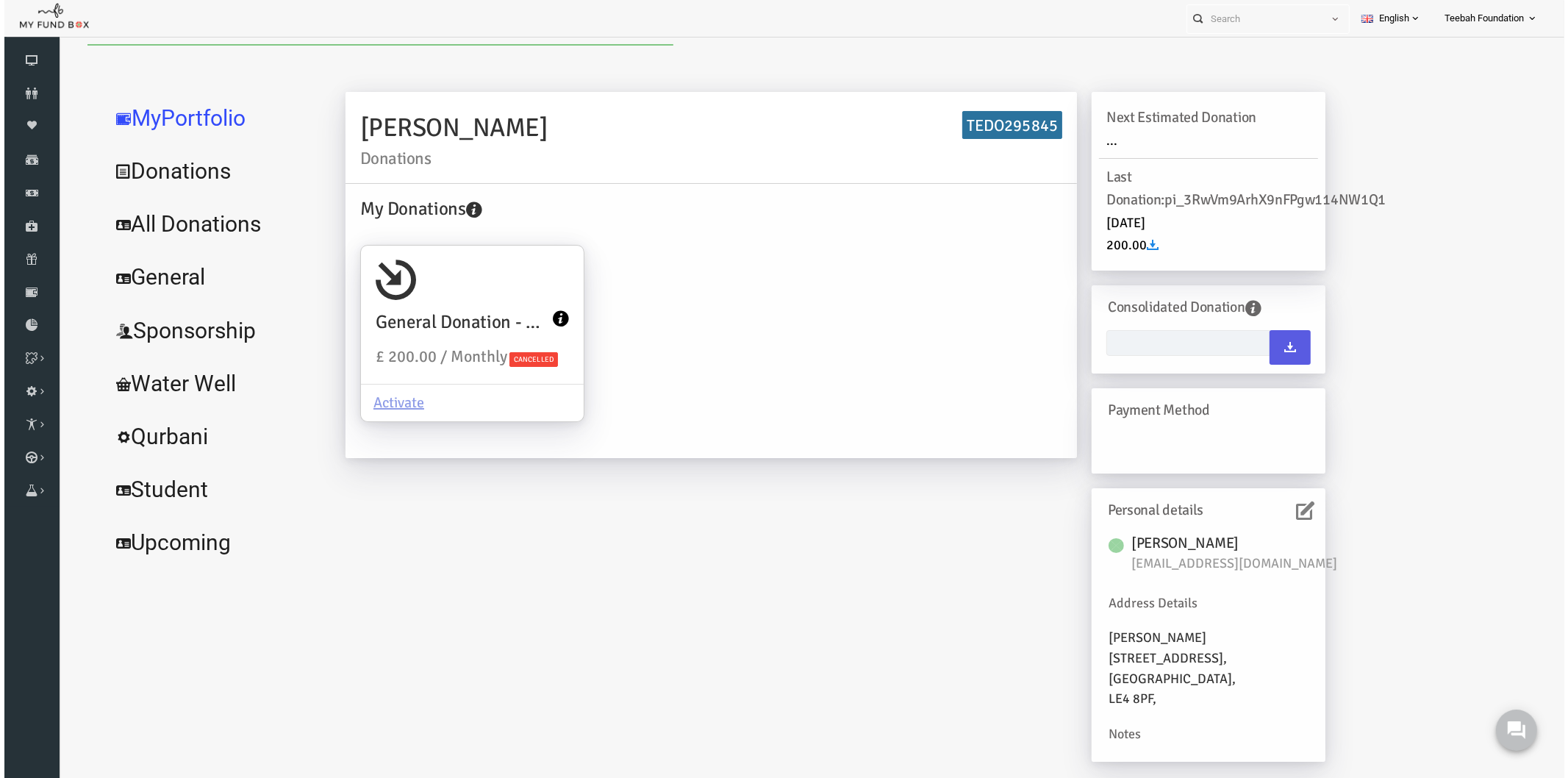
type input "[DATE] - [DATE]"
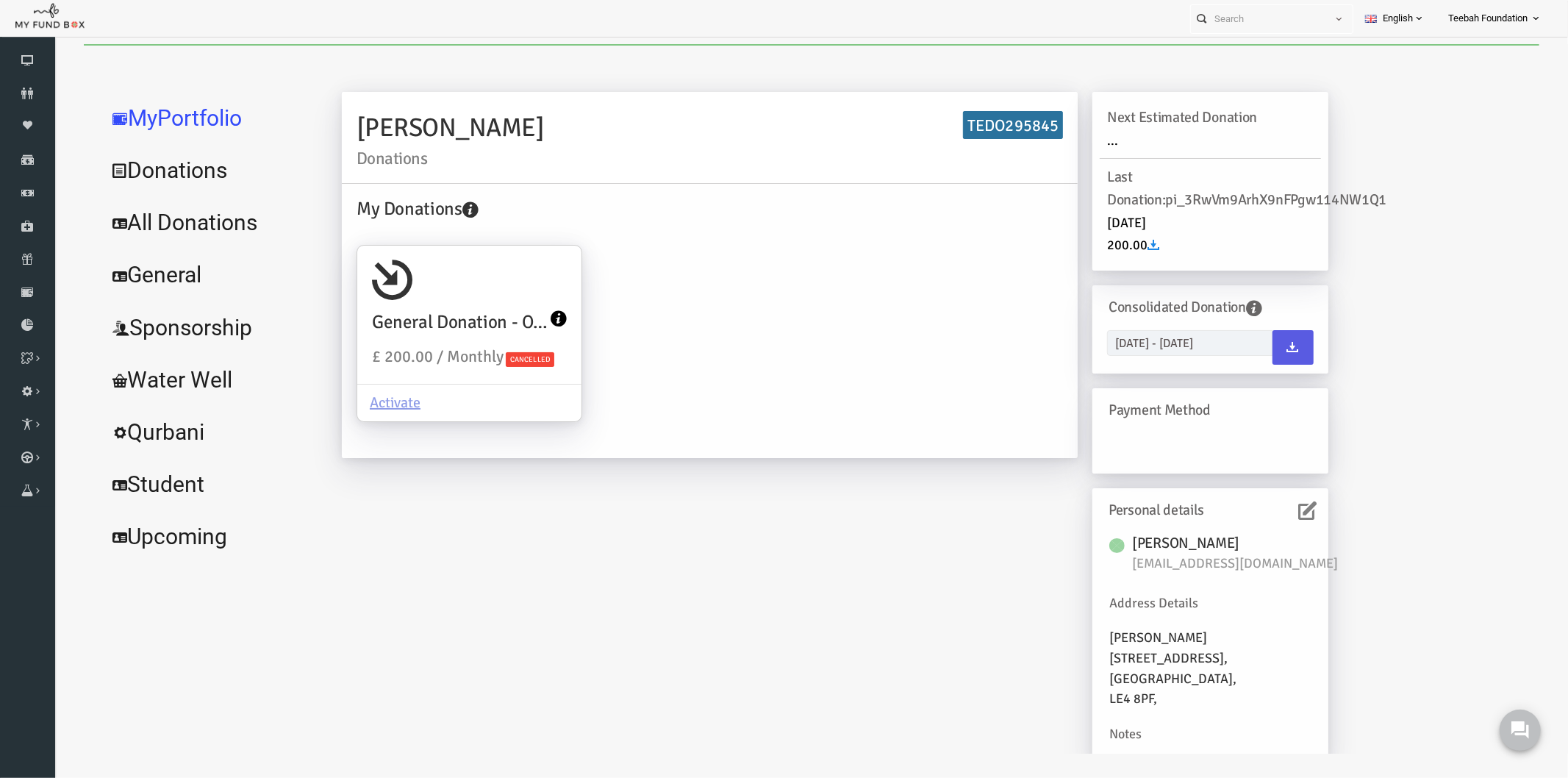
click at [978, 124] on h6 "TEDO295845" at bounding box center [982, 124] width 100 height 29
copy h6 "TEDO295845"
